Goal: Book appointment/travel/reservation

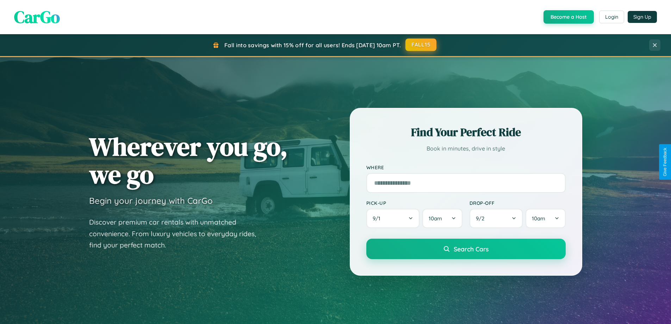
click at [421, 45] on button "FALL15" at bounding box center [420, 44] width 31 height 13
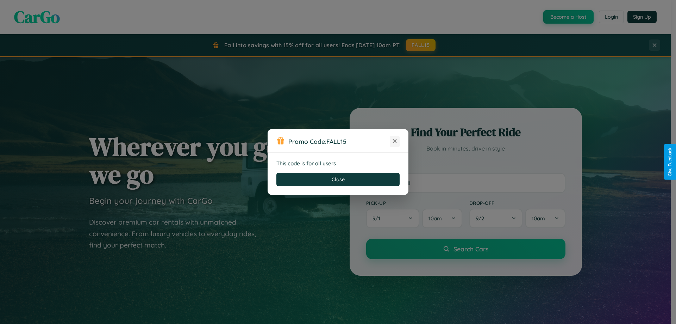
click at [395, 141] on icon at bounding box center [394, 140] width 7 height 7
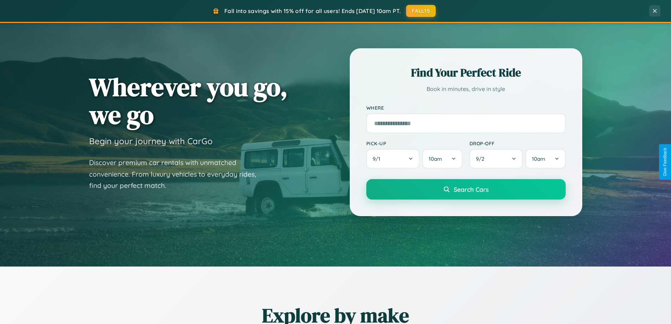
scroll to position [304, 0]
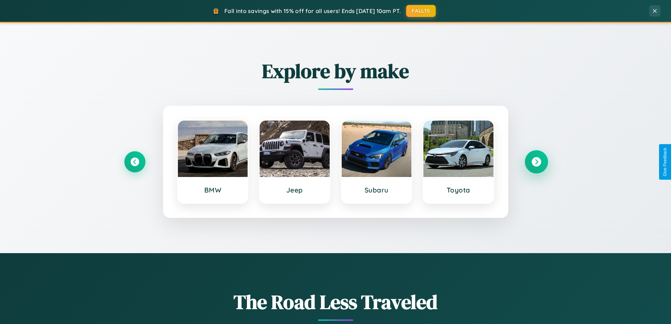
click at [536, 162] on icon at bounding box center [536, 162] width 10 height 10
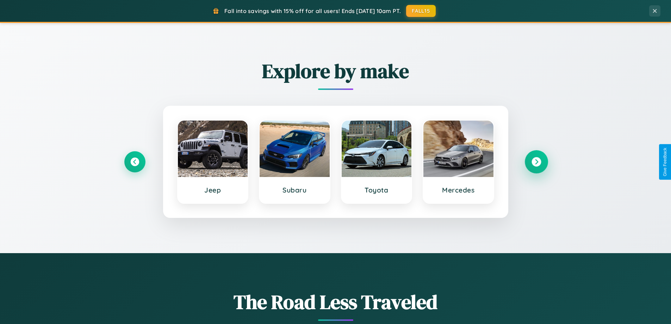
click at [536, 162] on icon at bounding box center [536, 162] width 10 height 10
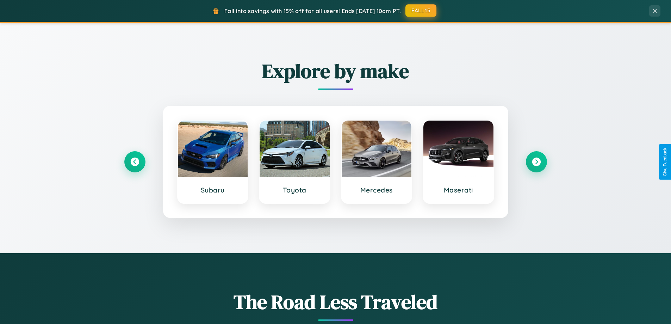
click at [421, 11] on button "FALL15" at bounding box center [420, 10] width 31 height 13
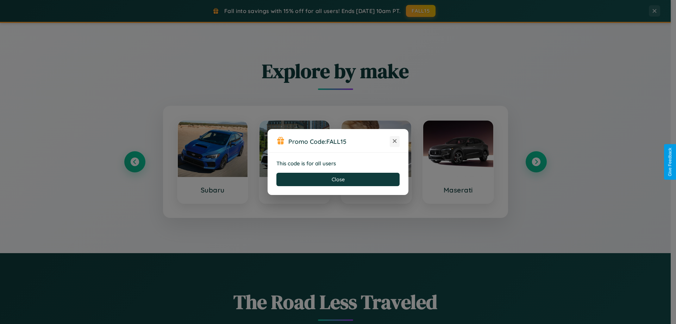
click at [395, 141] on icon at bounding box center [394, 140] width 7 height 7
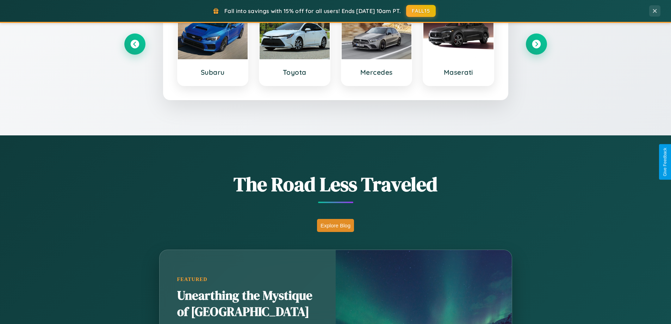
scroll to position [1132, 0]
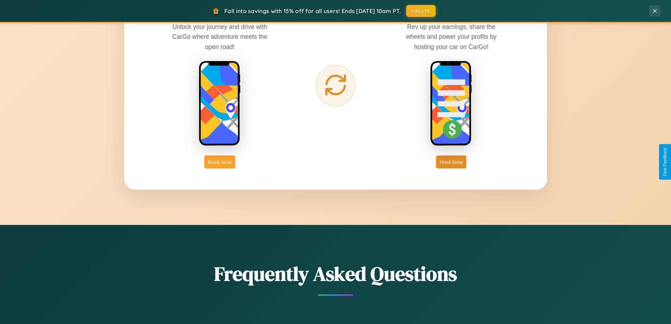
click at [220, 162] on button "Book Now" at bounding box center [219, 161] width 31 height 13
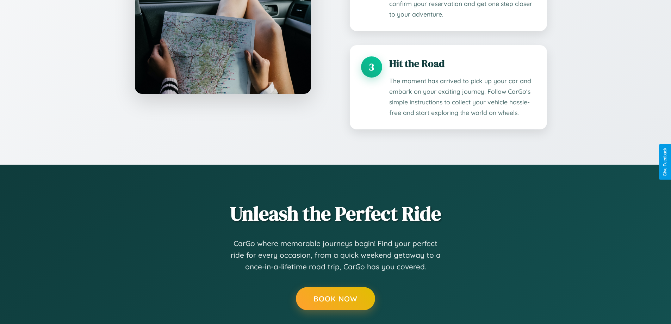
scroll to position [714, 0]
